Goal: Use online tool/utility: Utilize a website feature to perform a specific function

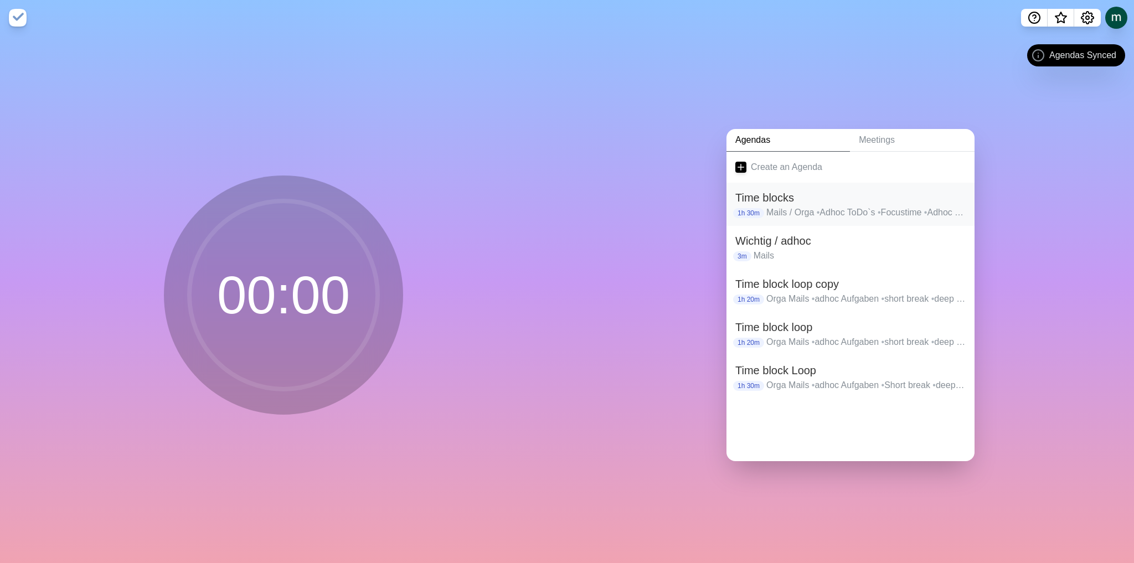
click at [803, 189] on h2 "Time blocks" at bounding box center [850, 197] width 230 height 17
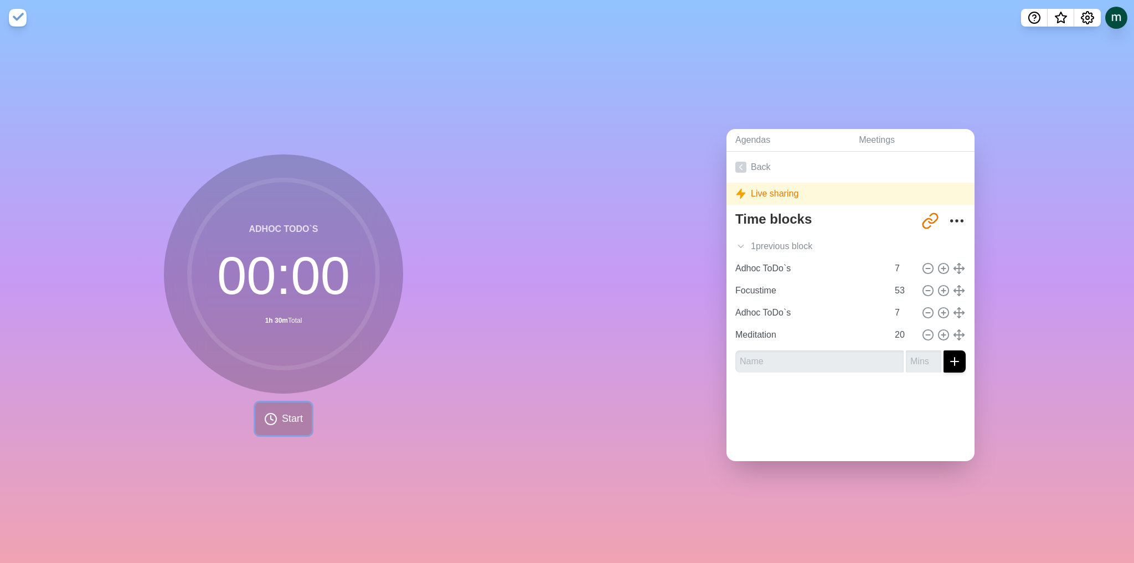
click at [287, 404] on button "Start" at bounding box center [283, 418] width 56 height 33
click at [256, 414] on polygon at bounding box center [257, 419] width 7 height 11
click at [256, 414] on div at bounding box center [283, 418] width 133 height 35
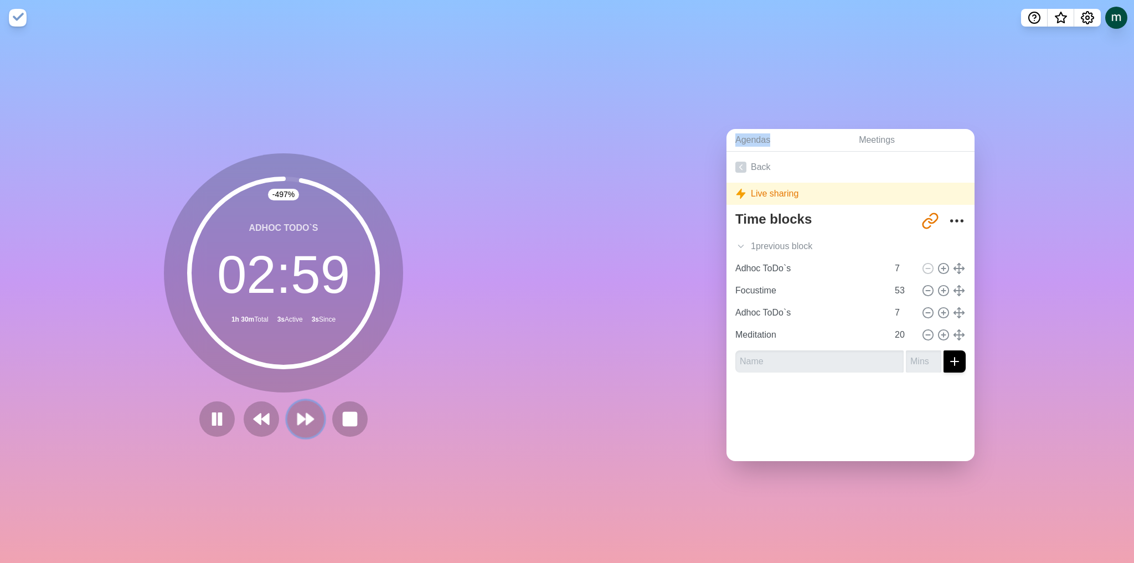
click at [298, 419] on polygon at bounding box center [301, 419] width 7 height 11
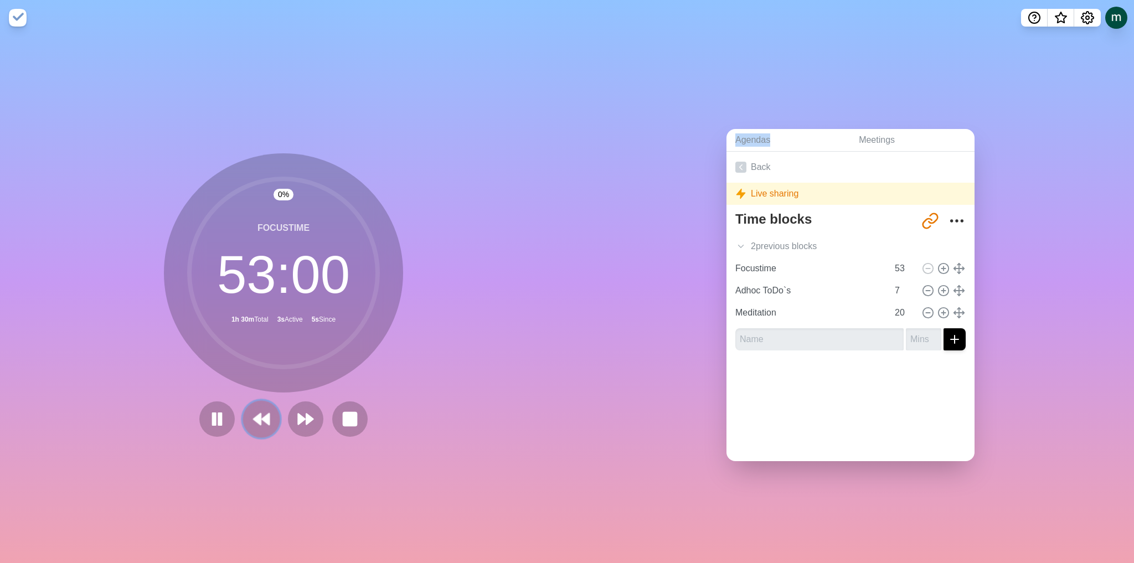
click at [258, 419] on icon at bounding box center [261, 419] width 19 height 19
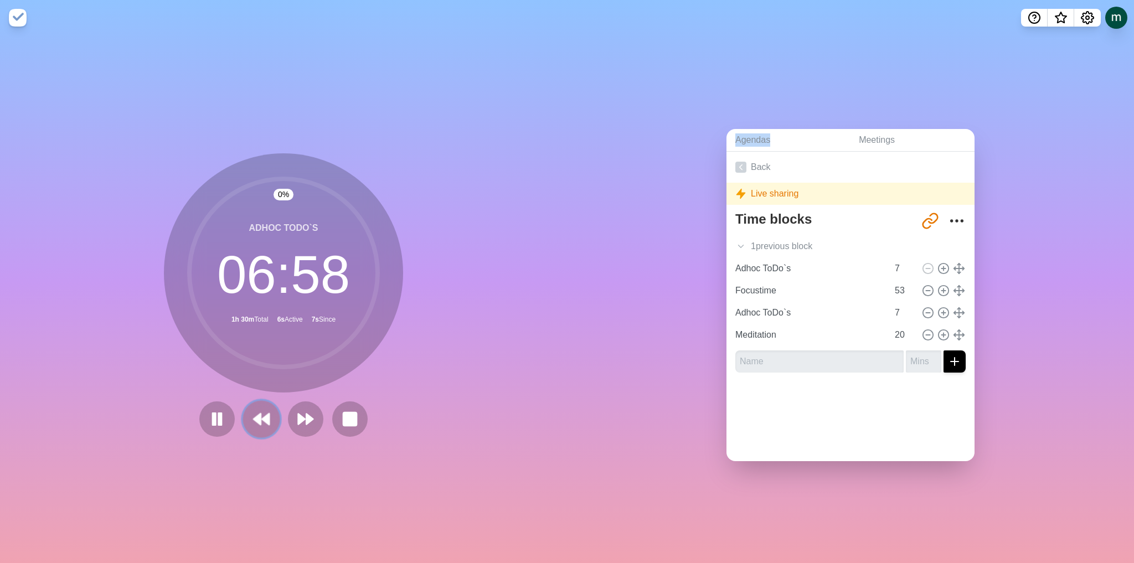
click at [258, 419] on icon at bounding box center [261, 419] width 19 height 19
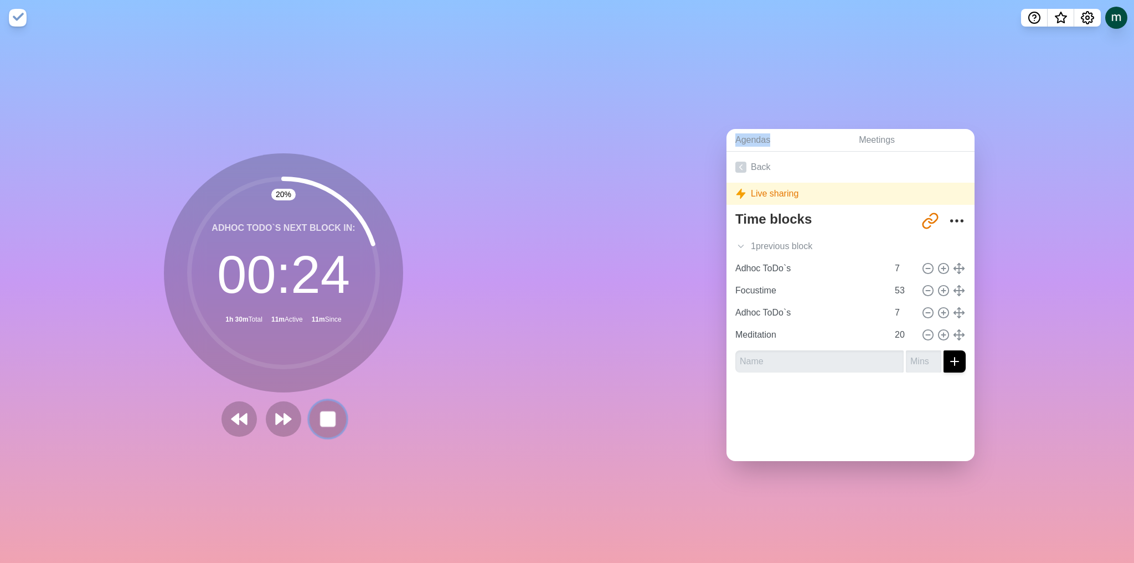
click at [321, 412] on rect at bounding box center [328, 419] width 14 height 14
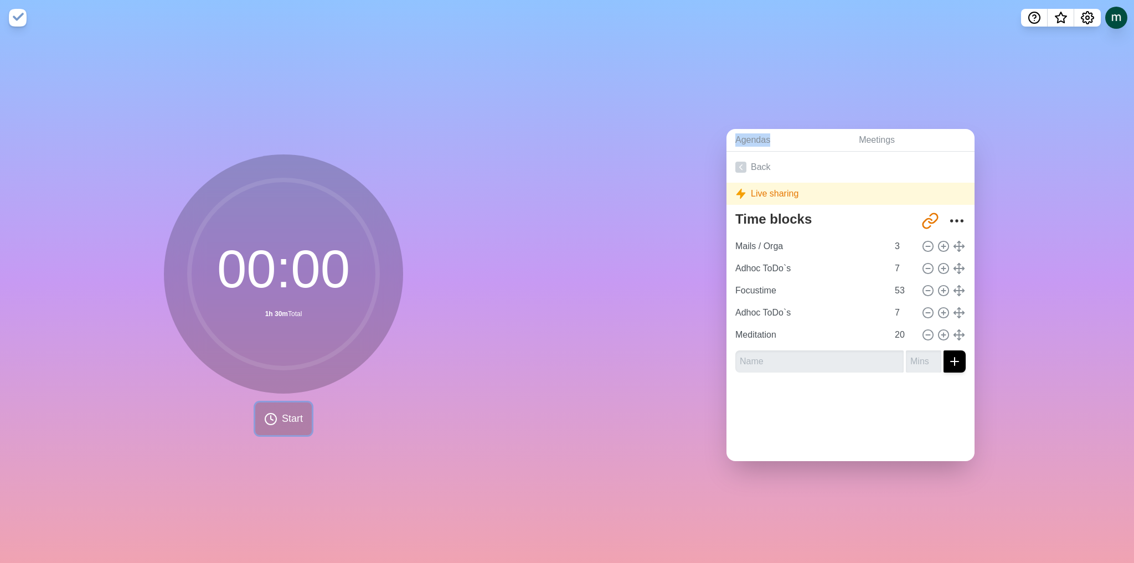
click at [280, 406] on button "Start" at bounding box center [283, 418] width 56 height 33
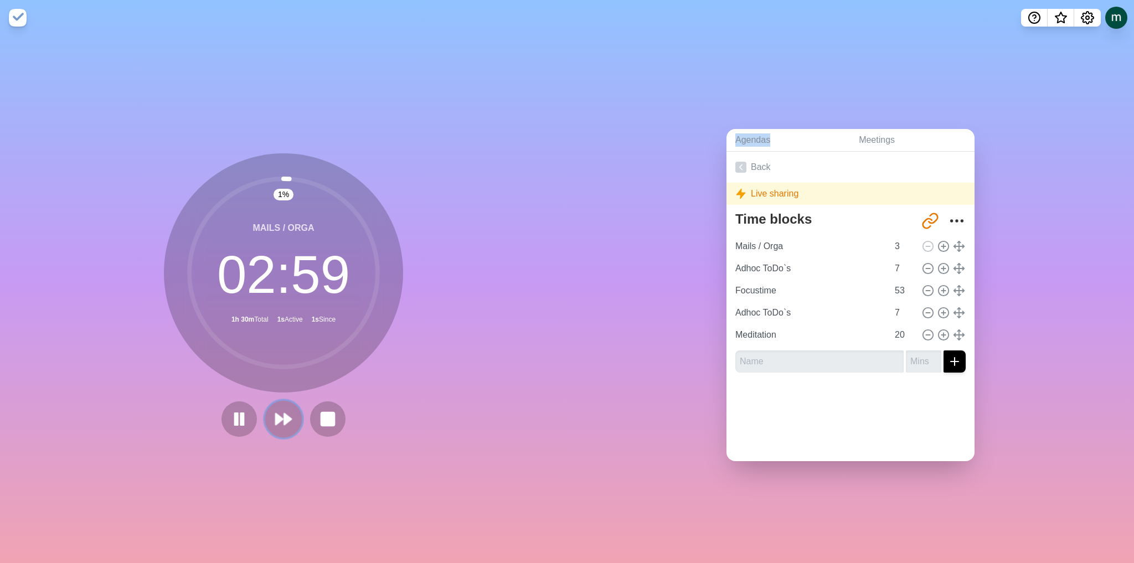
click at [284, 417] on polygon at bounding box center [287, 419] width 7 height 11
